Goal: Transaction & Acquisition: Purchase product/service

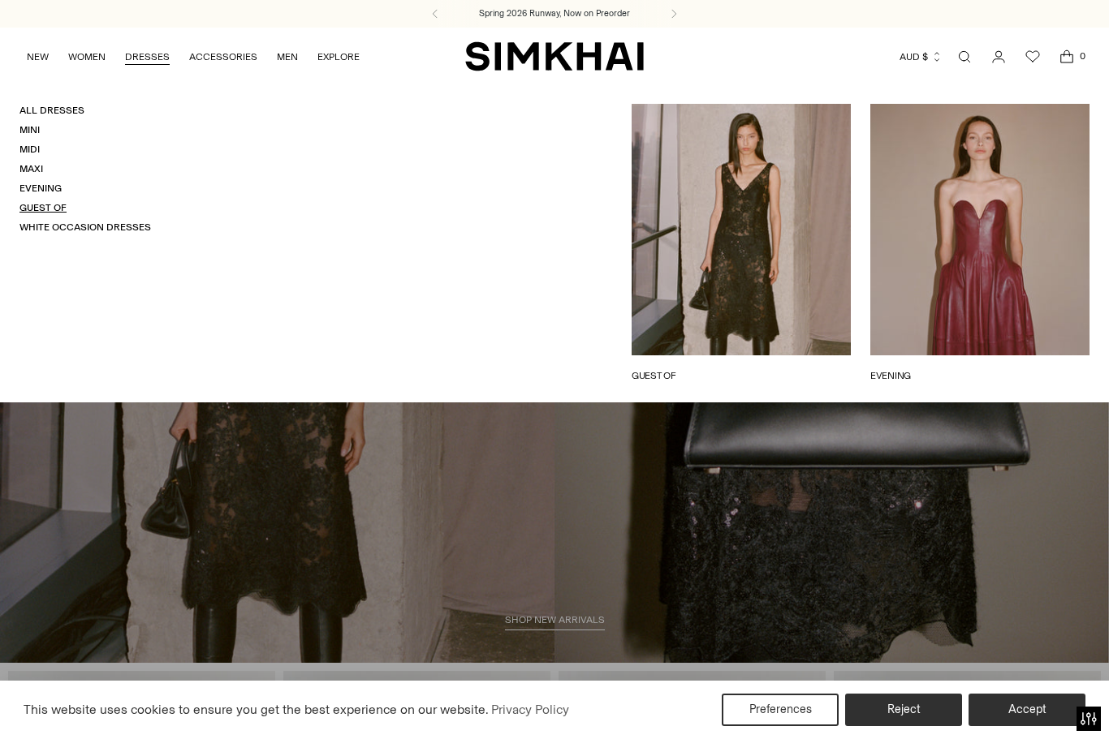
click at [41, 202] on link "Guest Of" at bounding box center [42, 207] width 47 height 11
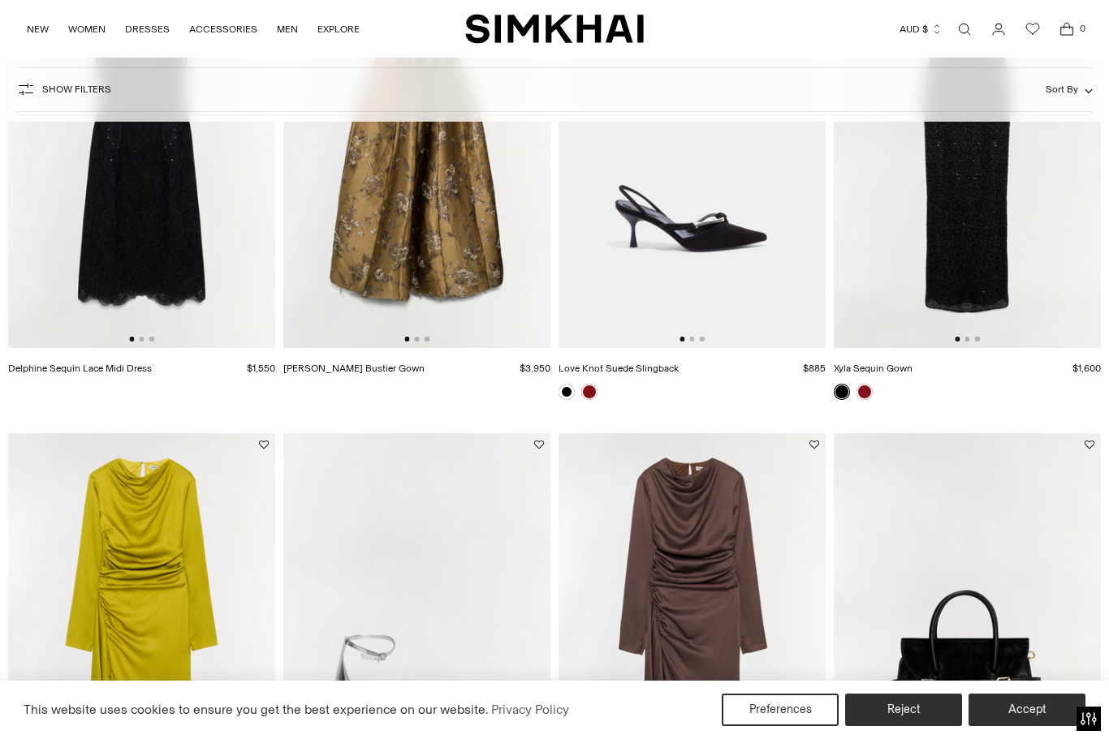
scroll to position [153, 0]
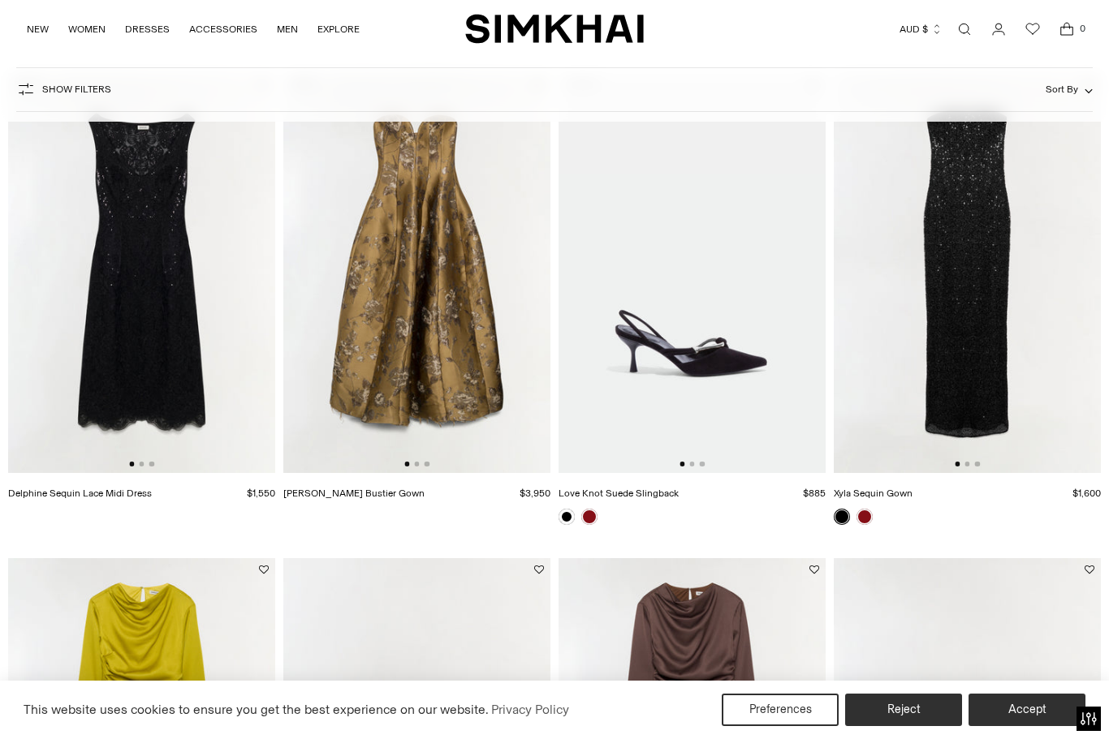
click at [85, 93] on span "Show Filters" at bounding box center [76, 89] width 69 height 11
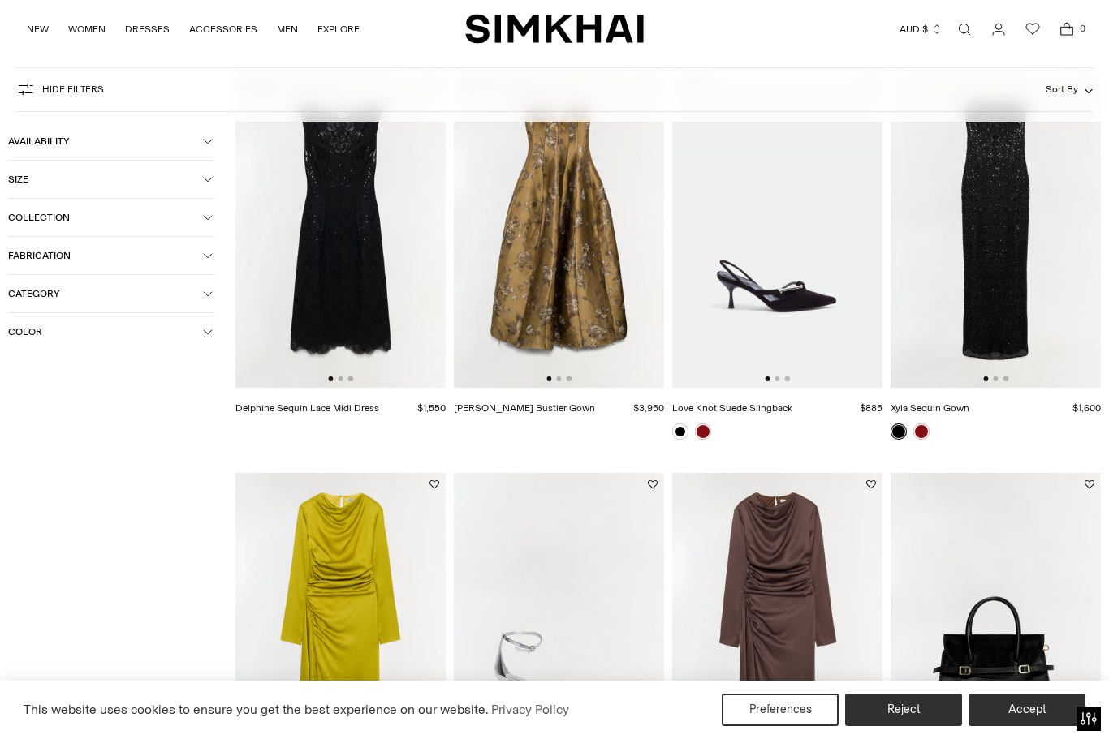
click at [1063, 97] on button "Sort By" at bounding box center [1068, 89] width 47 height 18
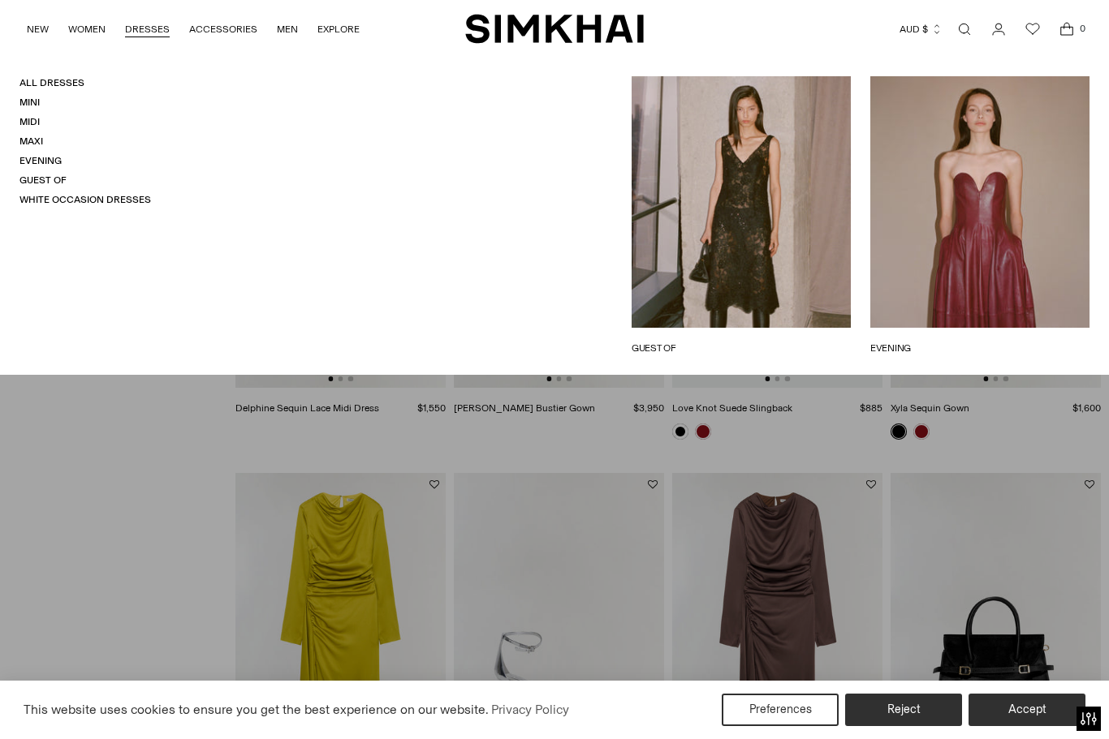
click at [153, 24] on link "DRESSES" at bounding box center [147, 29] width 45 height 36
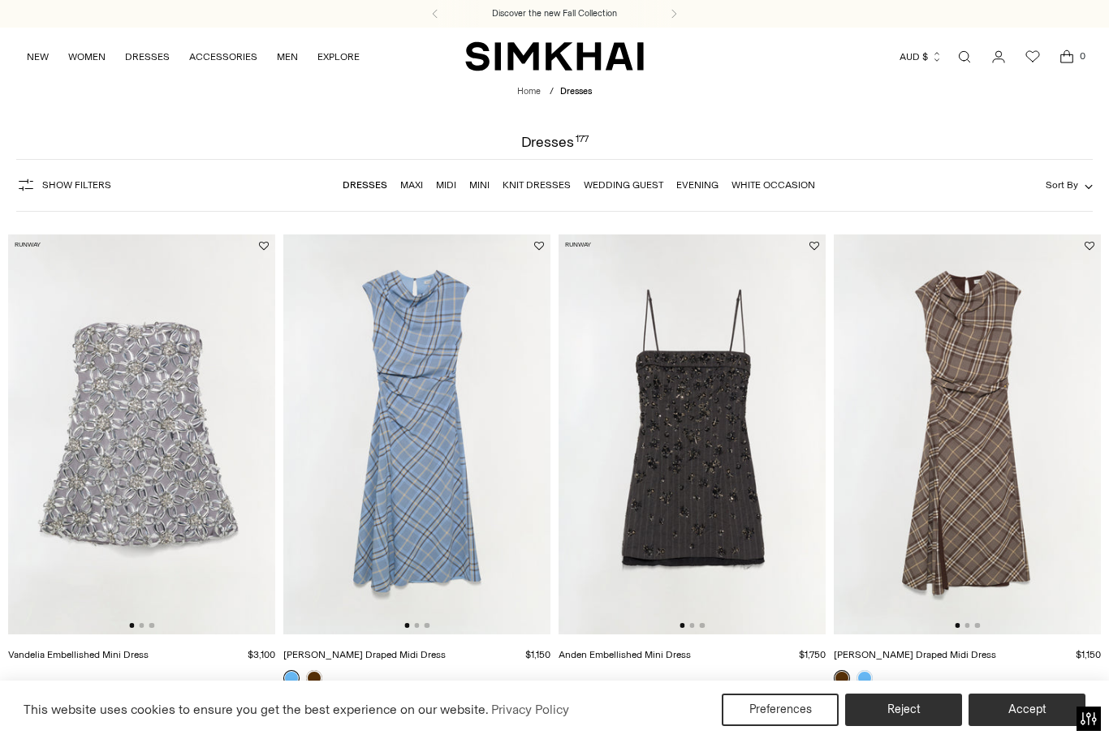
click at [177, 57] on ul "NEW WOMEN New Arrivals Shop All Spring 2026 Preorder Fall 2025 Best Sellers Exc…" at bounding box center [193, 56] width 333 height 38
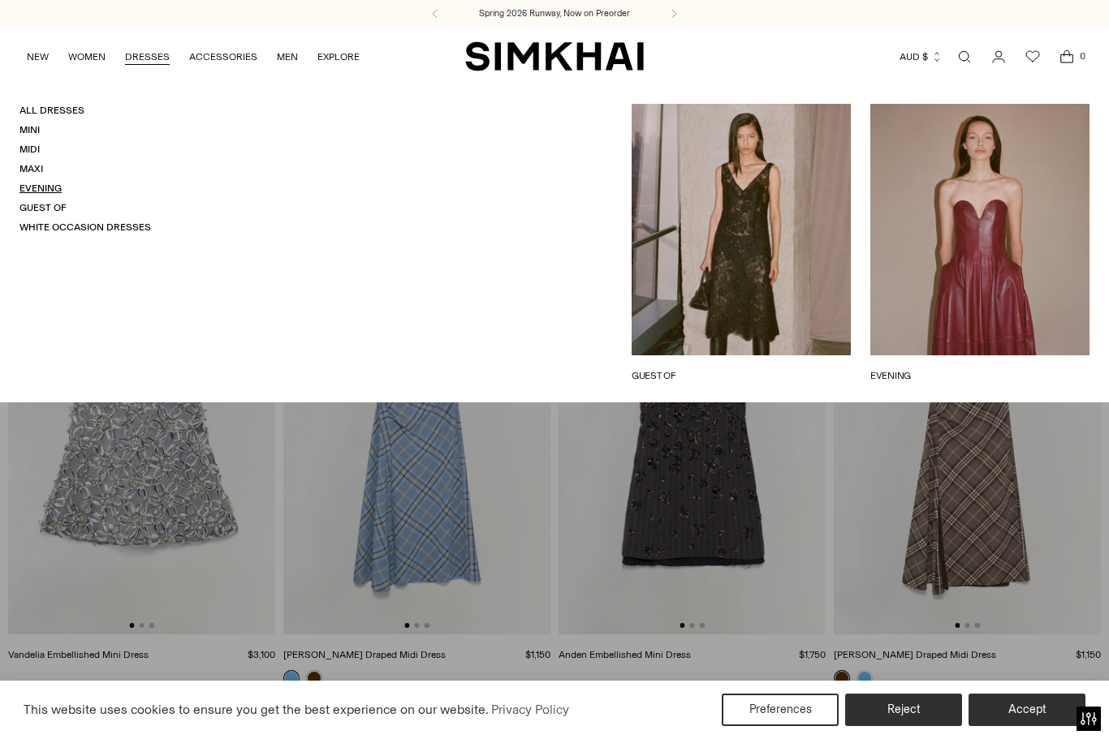
click at [58, 183] on link "Evening" at bounding box center [40, 188] width 42 height 11
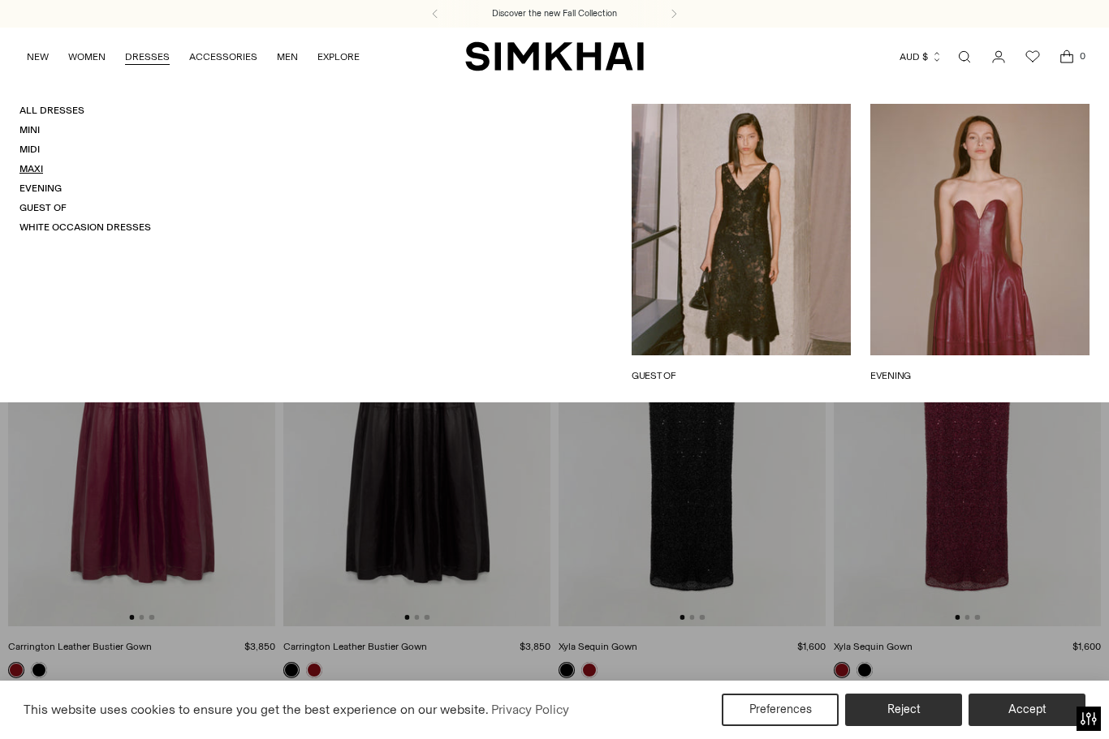
click at [30, 167] on link "Maxi" at bounding box center [31, 168] width 24 height 11
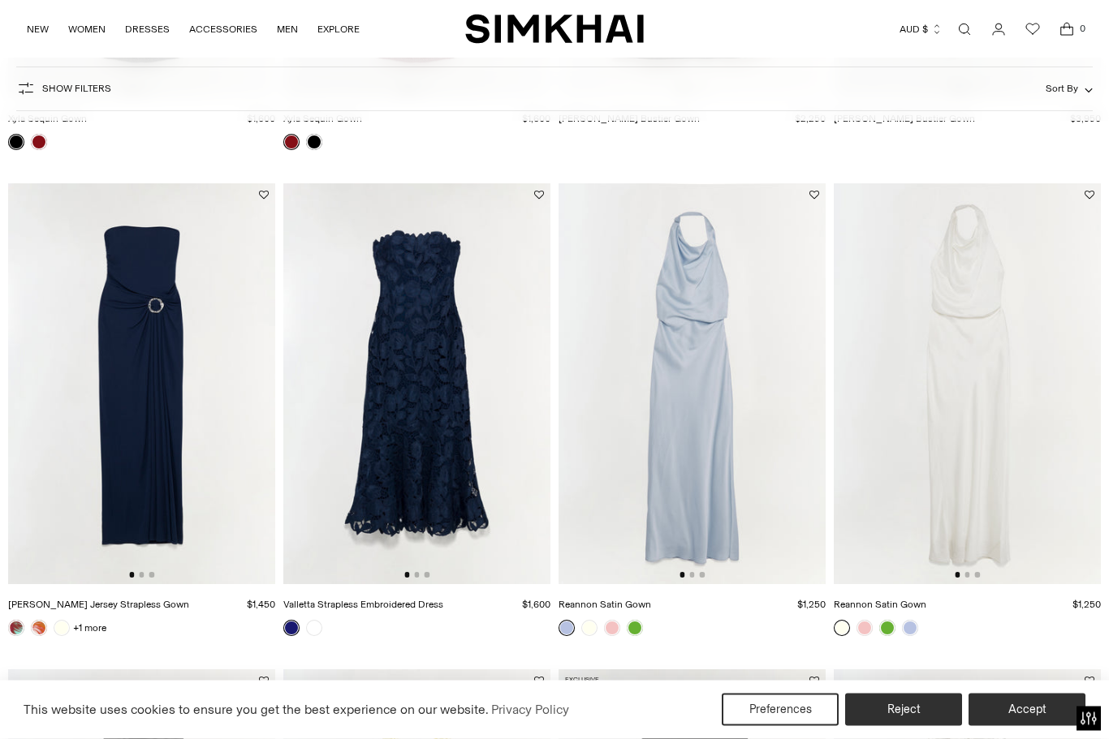
scroll to position [489, 0]
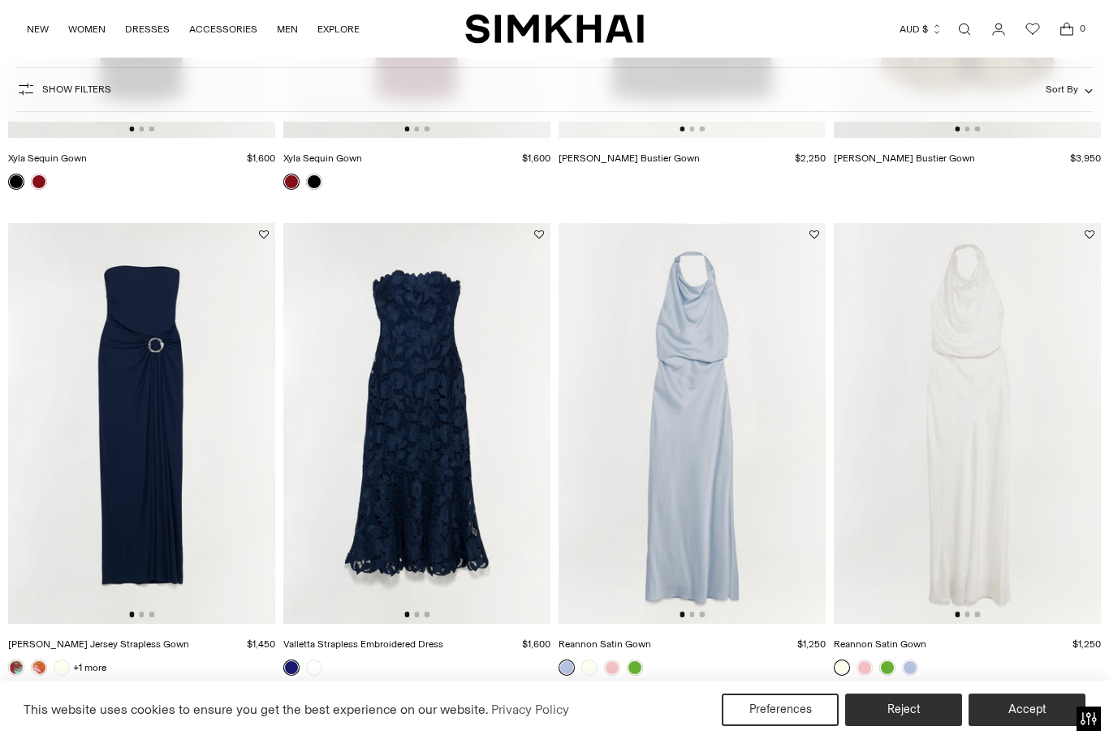
click at [710, 479] on img at bounding box center [691, 423] width 267 height 401
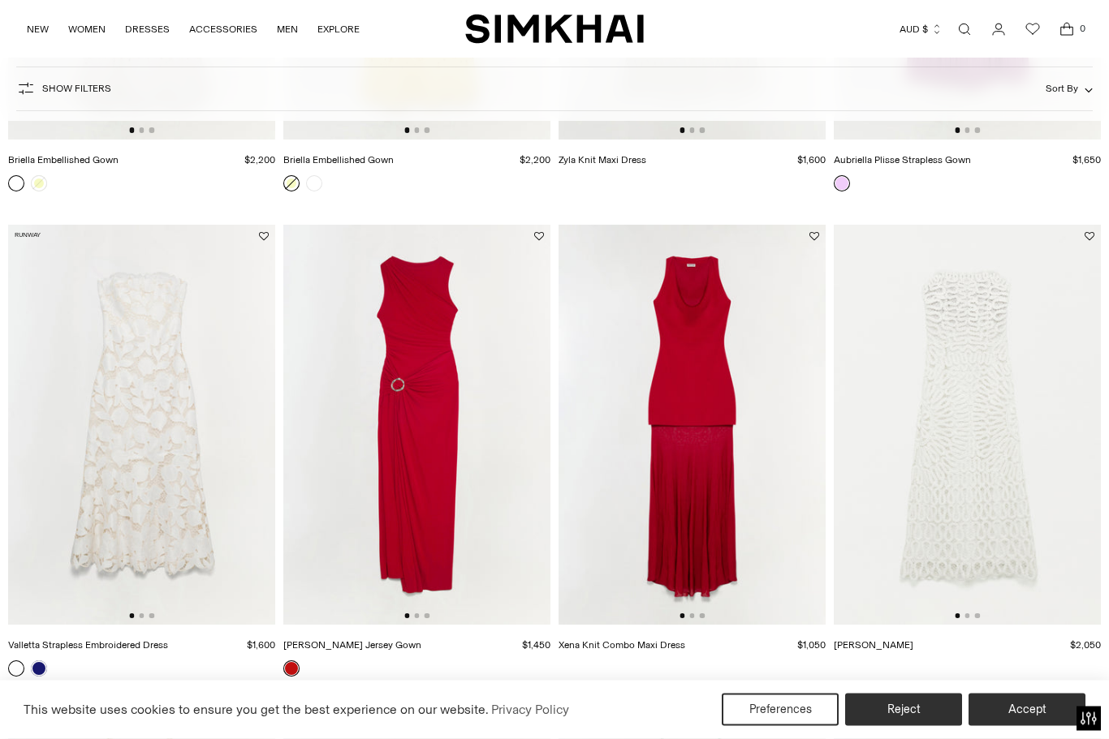
scroll to position [1945, 0]
click at [423, 448] on img at bounding box center [416, 425] width 267 height 401
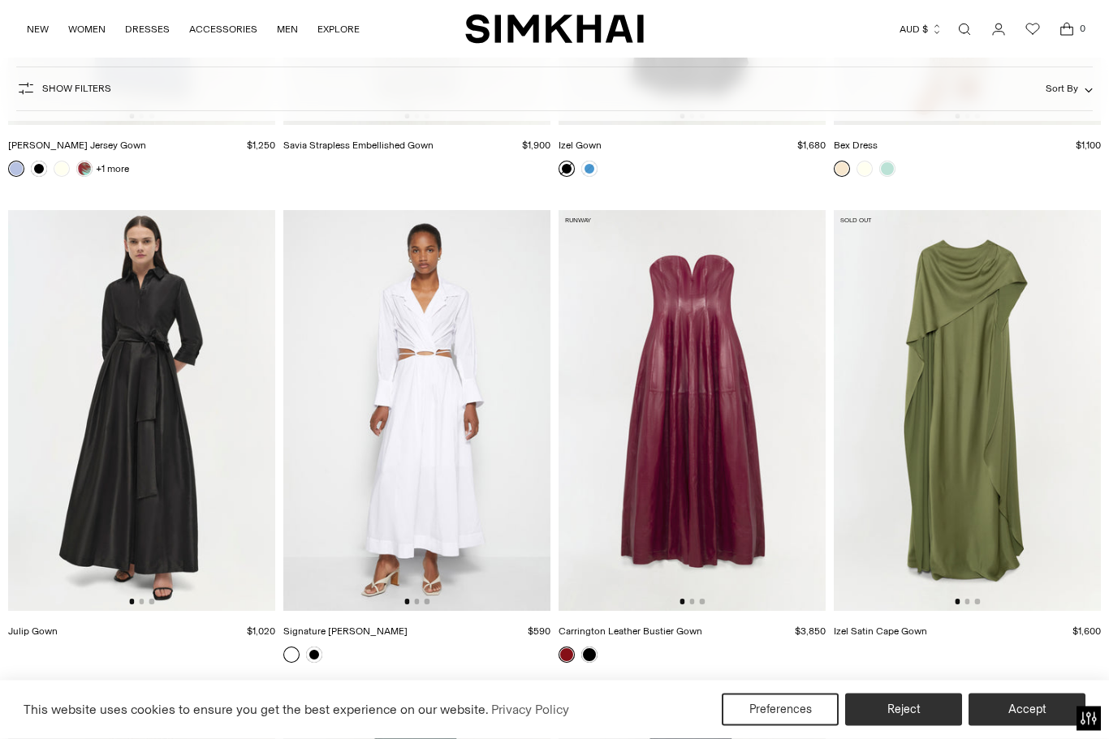
scroll to position [3416, 0]
click at [156, 403] on img at bounding box center [141, 410] width 267 height 401
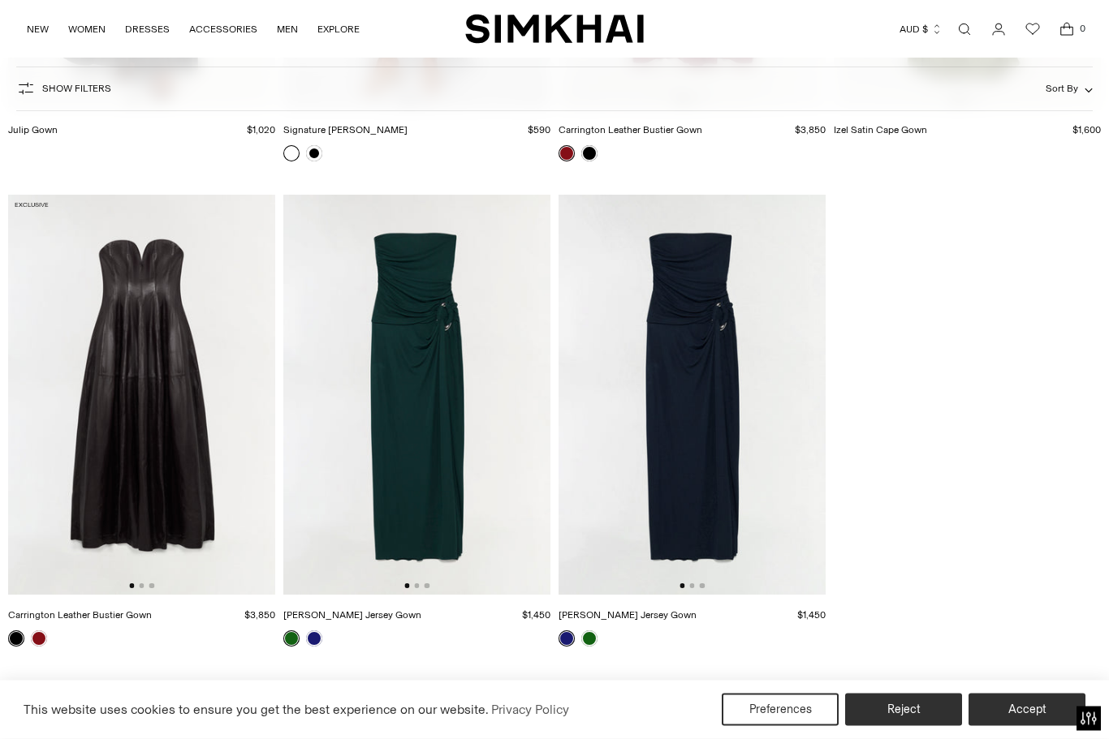
scroll to position [3918, 0]
click at [437, 428] on img at bounding box center [416, 395] width 267 height 401
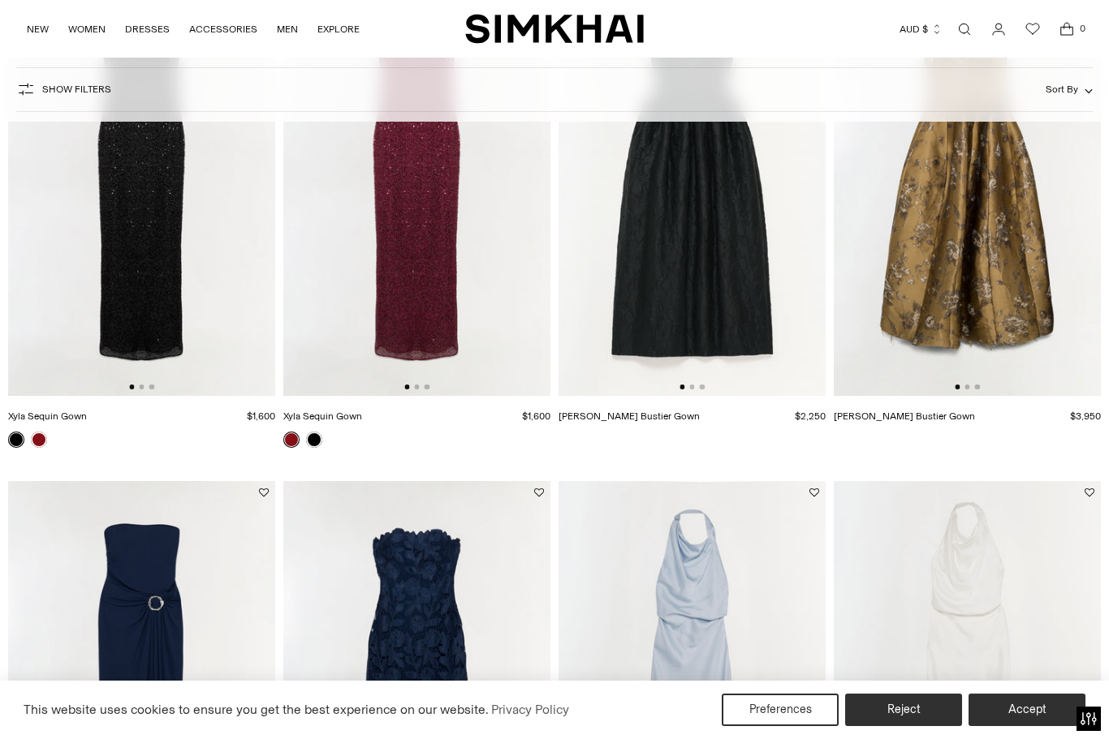
scroll to position [0, 0]
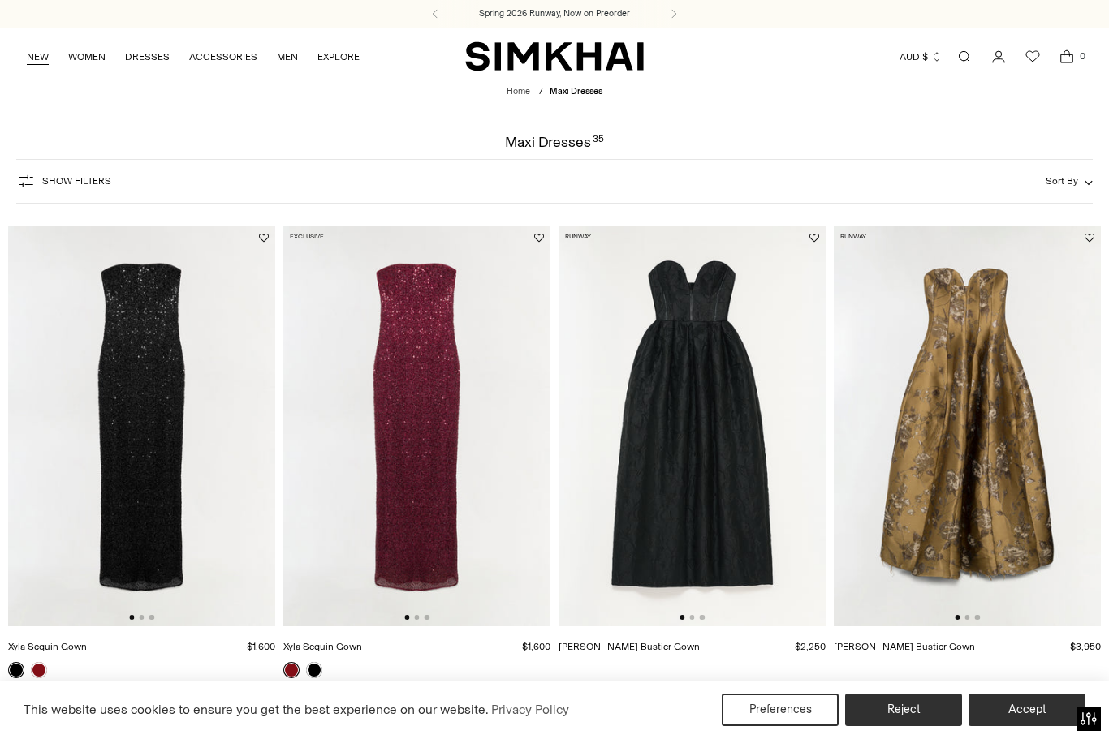
click at [28, 61] on link "NEW" at bounding box center [38, 57] width 22 height 36
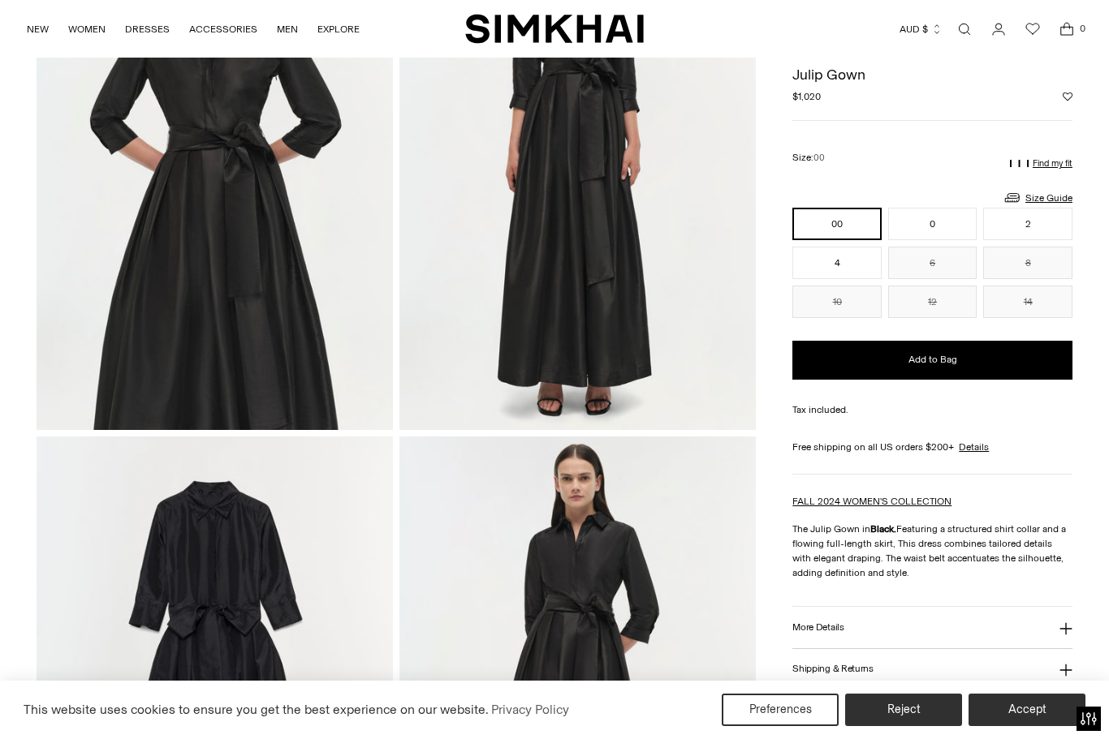
scroll to position [730, 0]
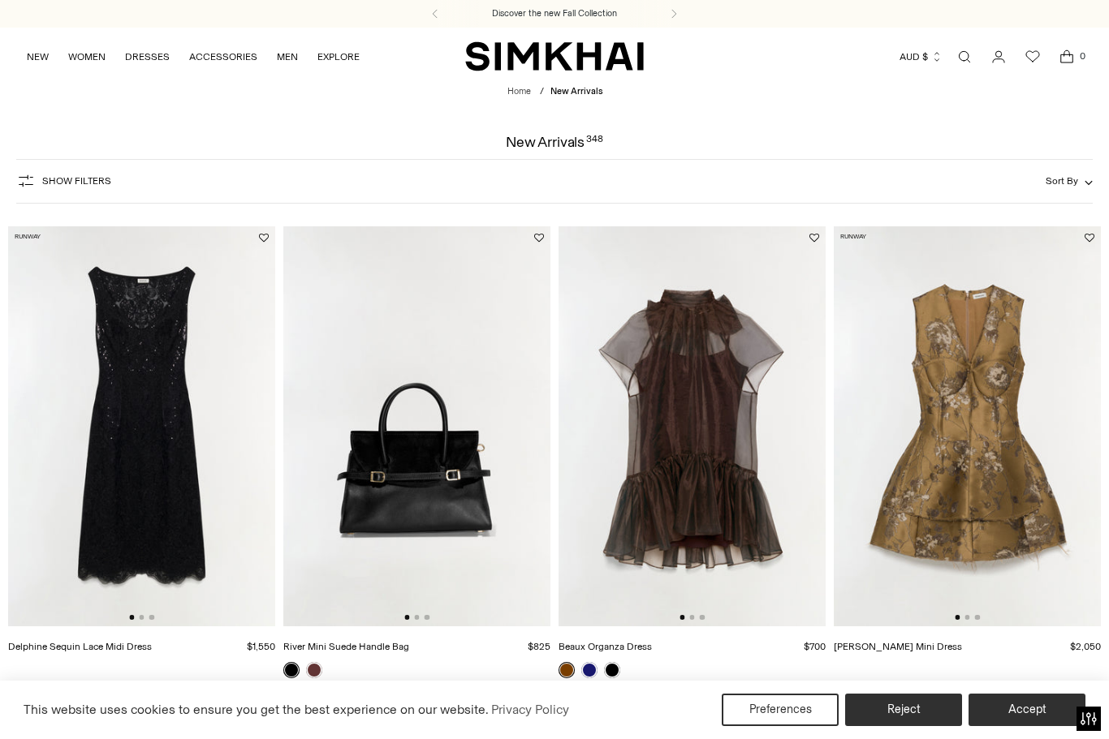
click at [69, 186] on span "Show Filters" at bounding box center [76, 180] width 69 height 11
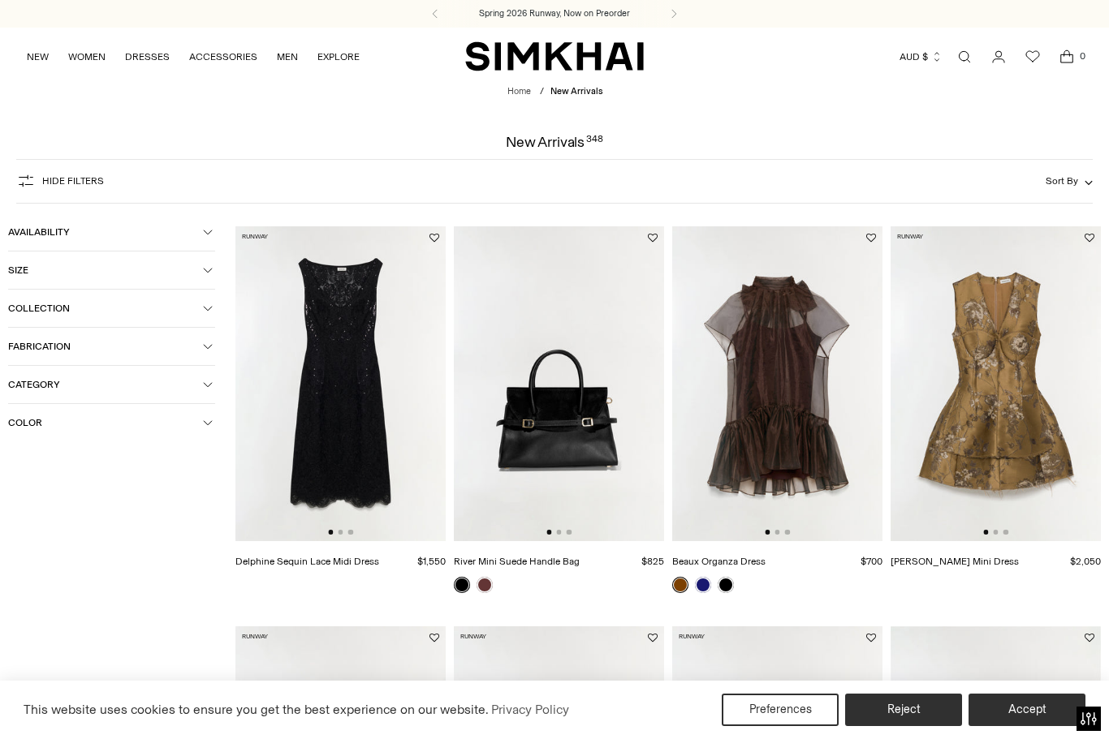
click at [214, 308] on button "Collection" at bounding box center [111, 308] width 207 height 37
click at [24, 394] on span "Ready-to-Wear" at bounding box center [58, 386] width 75 height 15
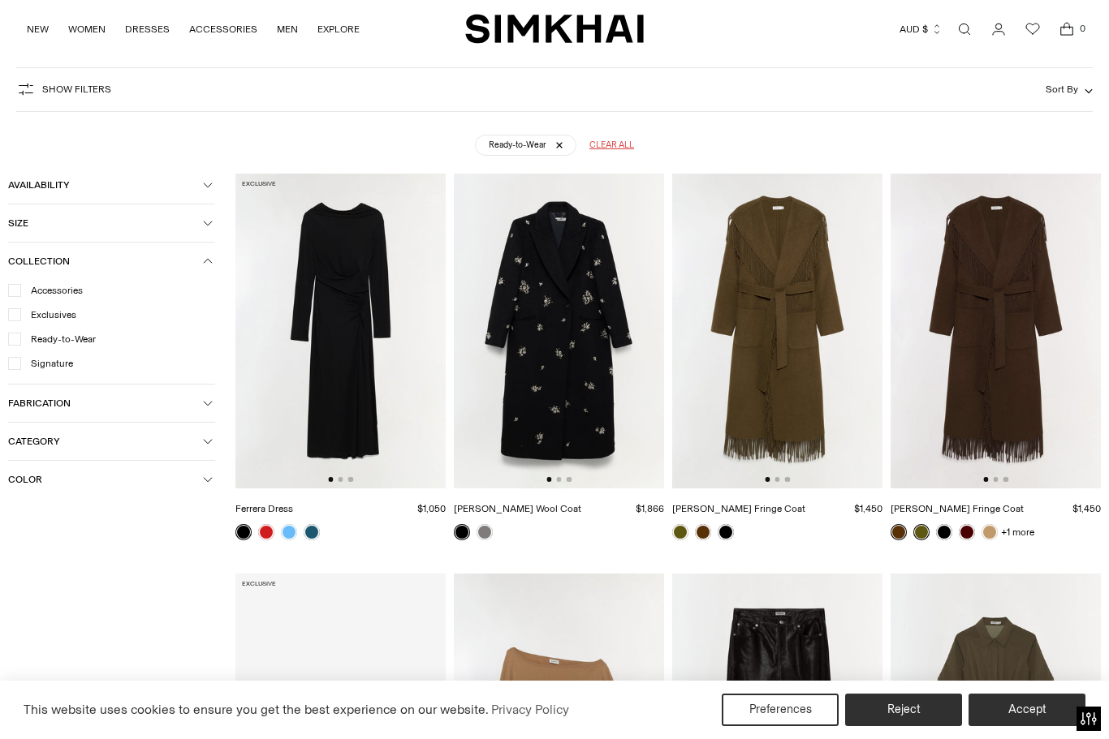
scroll to position [119, 0]
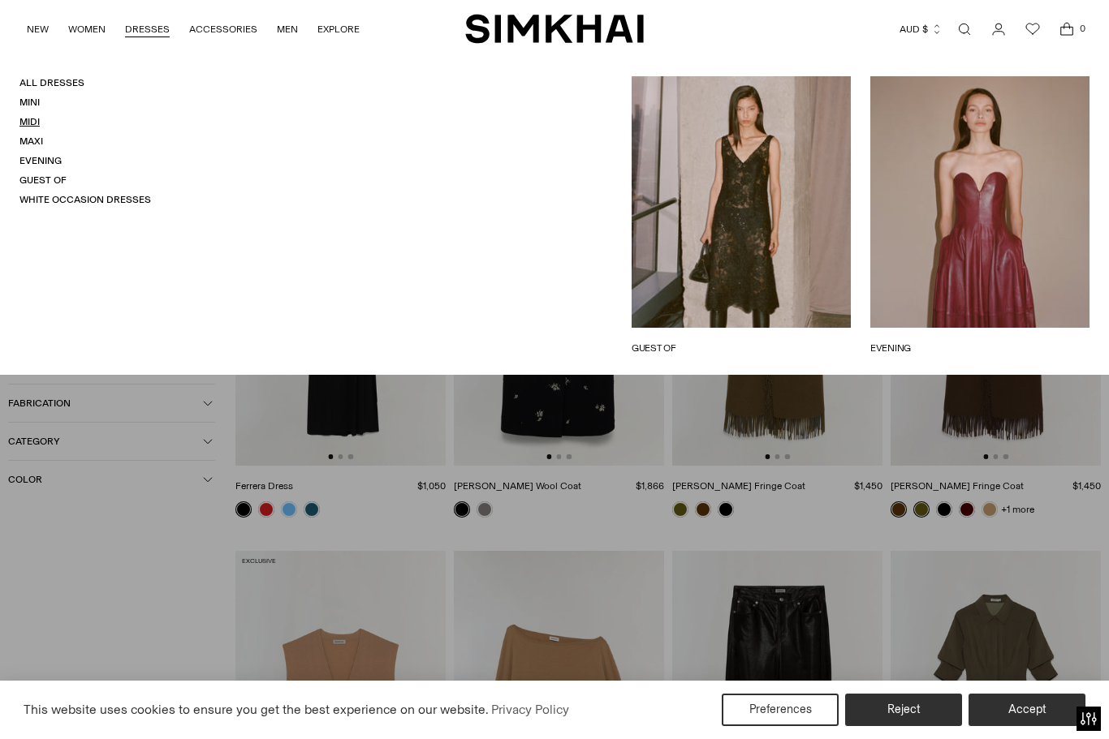
click at [35, 117] on link "Midi" at bounding box center [29, 121] width 20 height 11
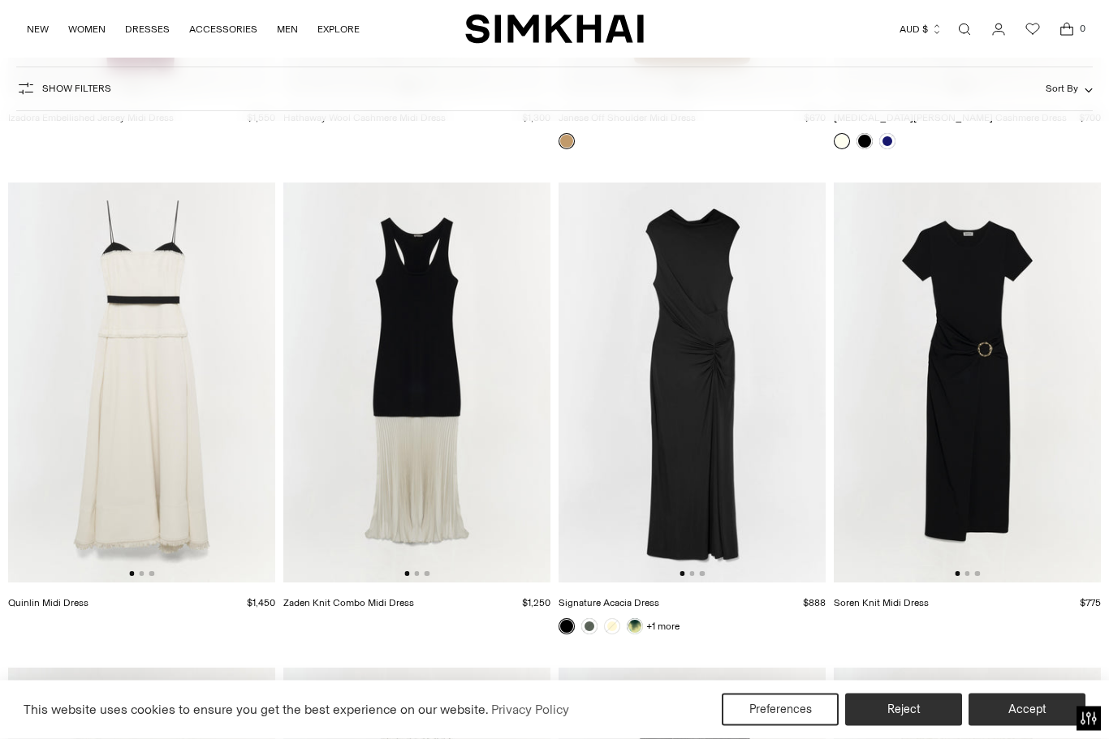
scroll to position [5857, 0]
click at [701, 428] on img at bounding box center [691, 383] width 267 height 401
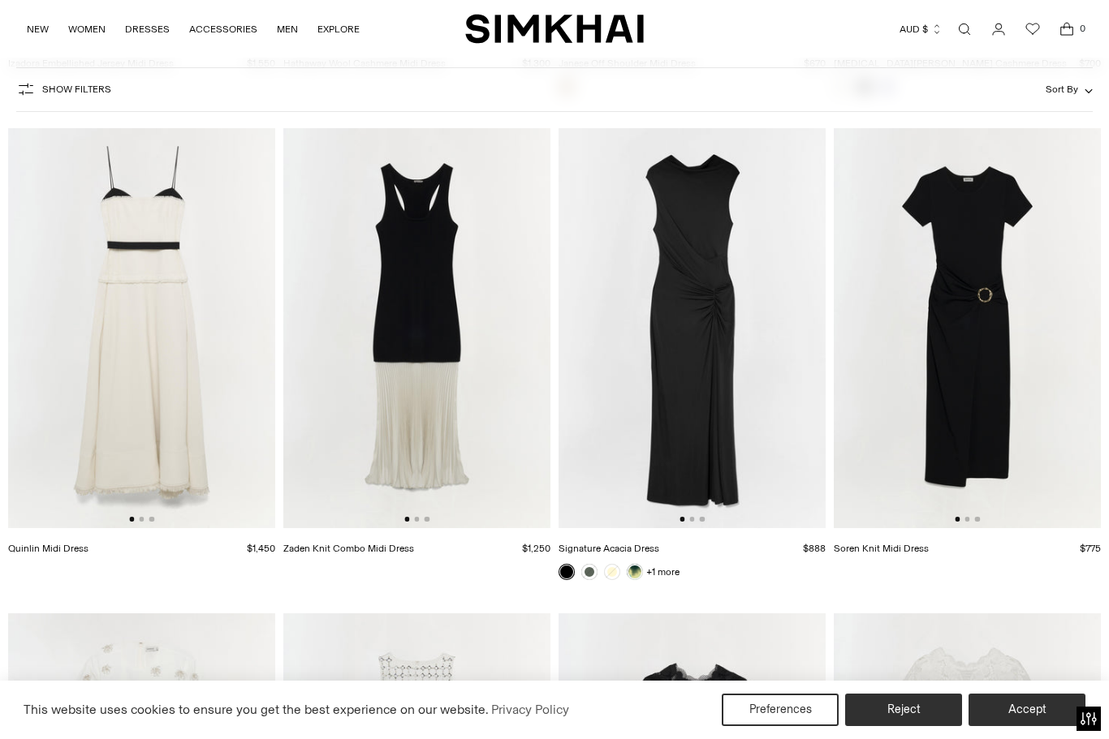
scroll to position [5911, 0]
